Goal: Check status: Check status

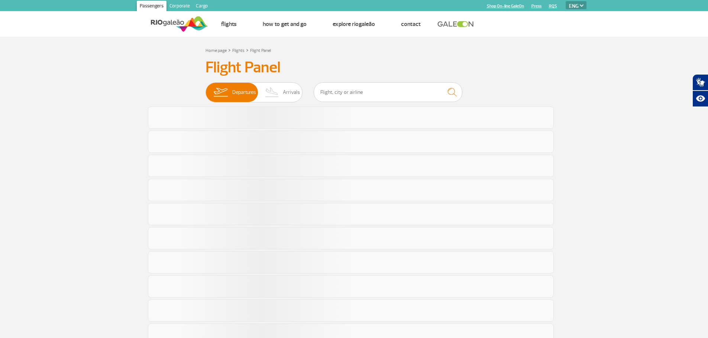
select select "en"
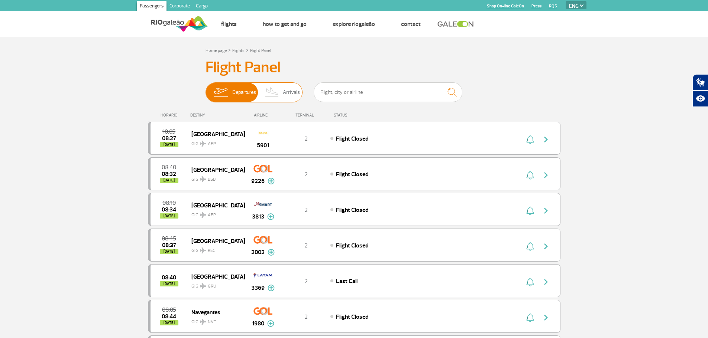
click at [279, 82] on span "Departures Arrivals" at bounding box center [253, 92] width 97 height 20
click at [205, 89] on input "Departures Arrivals" at bounding box center [205, 89] width 0 height 0
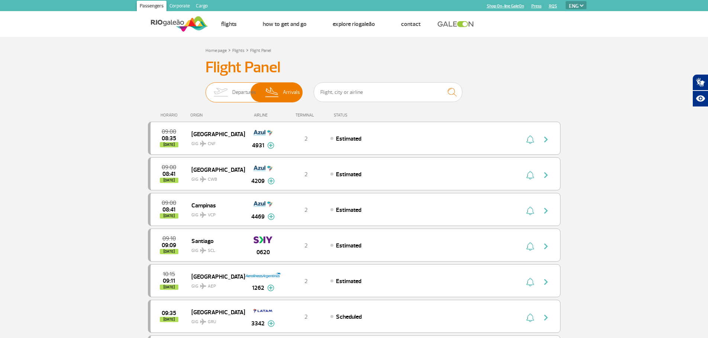
click at [215, 94] on img at bounding box center [220, 92] width 23 height 19
click at [205, 89] on input "Departures Arrivals" at bounding box center [205, 89] width 0 height 0
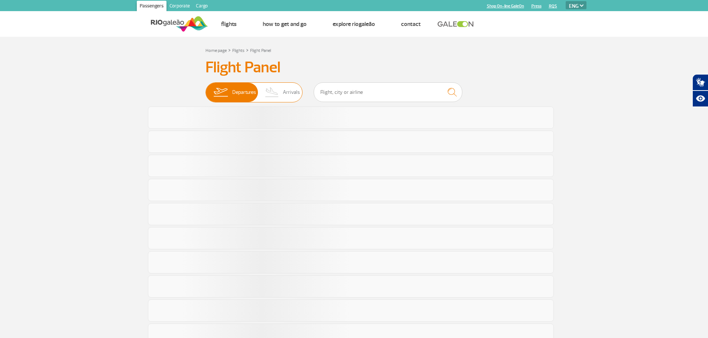
click at [282, 94] on img at bounding box center [272, 92] width 22 height 19
click at [205, 89] on input "Departures Arrivals" at bounding box center [205, 89] width 0 height 0
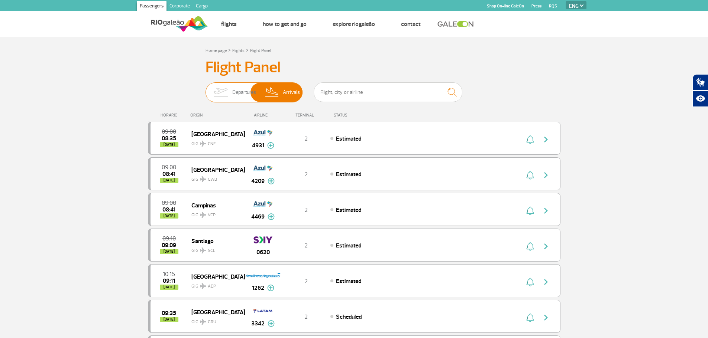
click at [231, 91] on img at bounding box center [220, 92] width 23 height 19
click at [205, 89] on input "Departures Arrivals" at bounding box center [205, 89] width 0 height 0
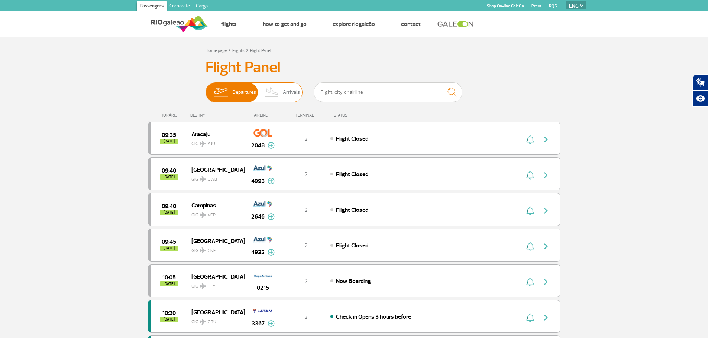
click at [275, 88] on img at bounding box center [272, 92] width 22 height 19
click at [205, 89] on input "Departures Arrivals" at bounding box center [205, 89] width 0 height 0
